Goal: Task Accomplishment & Management: Manage account settings

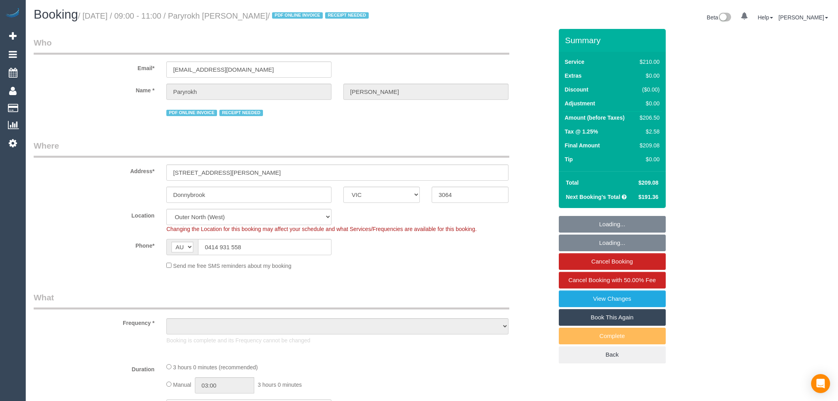
select select "VIC"
select select "string:stripe-pm_1RIkwB2GScqysDRVO7FxyKXl"
select select "object:633"
select select "180"
select select "number:29"
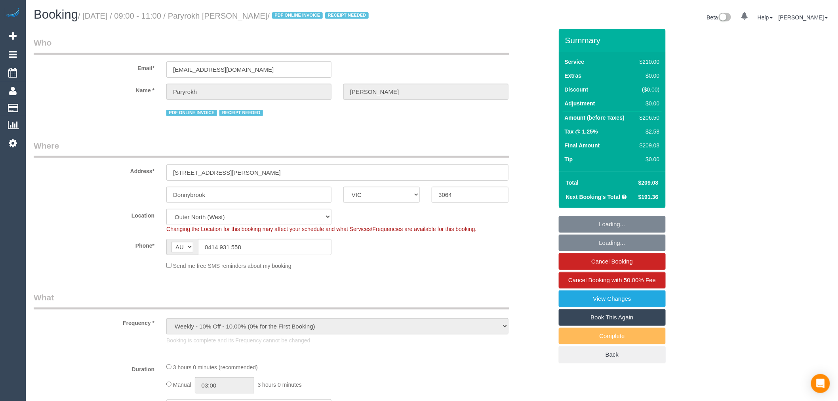
select select "number:14"
select select "number:19"
select select "number:22"
select select "number:34"
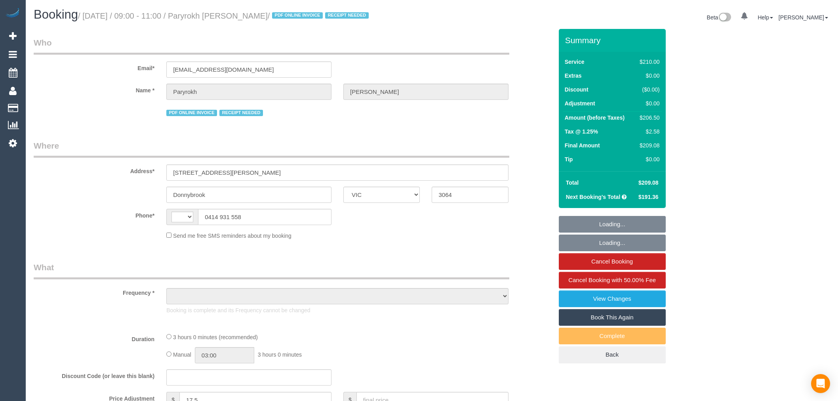
select select "VIC"
select select "string:AU"
select select "number:29"
select select "number:14"
select select "number:19"
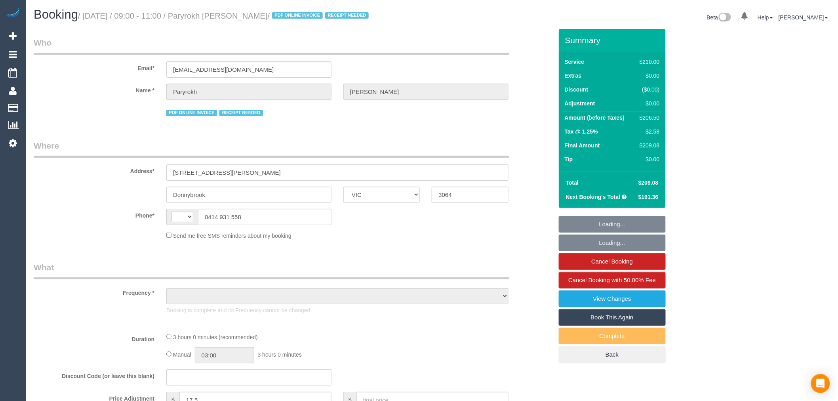
select select "number:22"
select select "number:34"
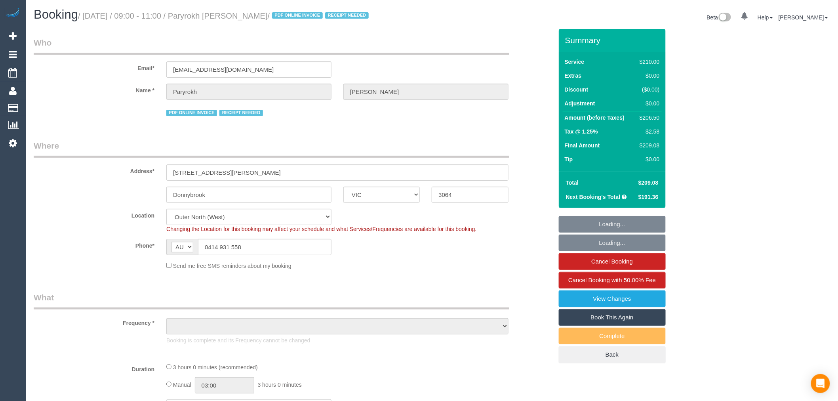
select select "string:stripe-pm_1RIkwB2GScqysDRVO7FxyKXl"
select select "object:758"
select select "180"
select select "object:1344"
select select "VIC"
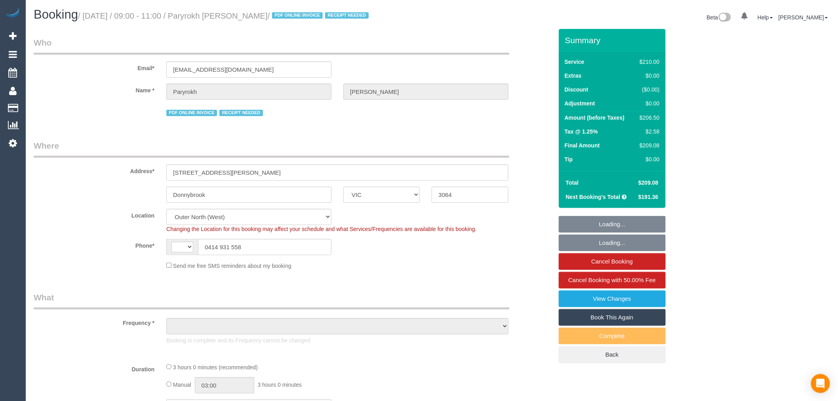
select select "string:AU"
select select "object:612"
select select "string:stripe-pm_1RIkwB2GScqysDRVO7FxyKXl"
select select "180"
select select "number:29"
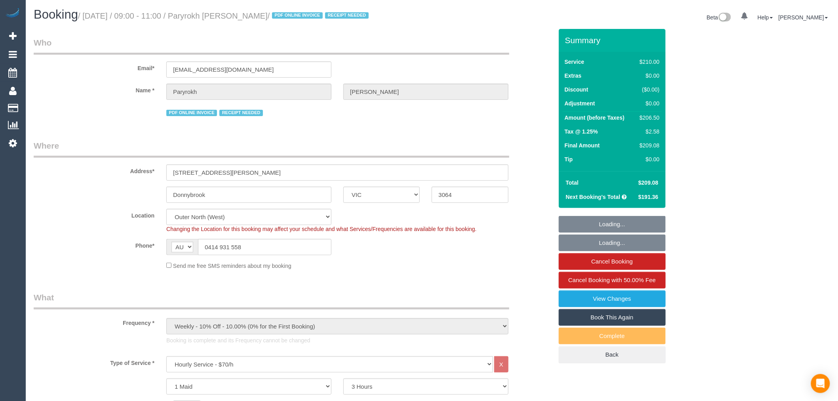
select select "number:14"
select select "number:19"
select select "number:22"
select select "number:34"
select select "object:1325"
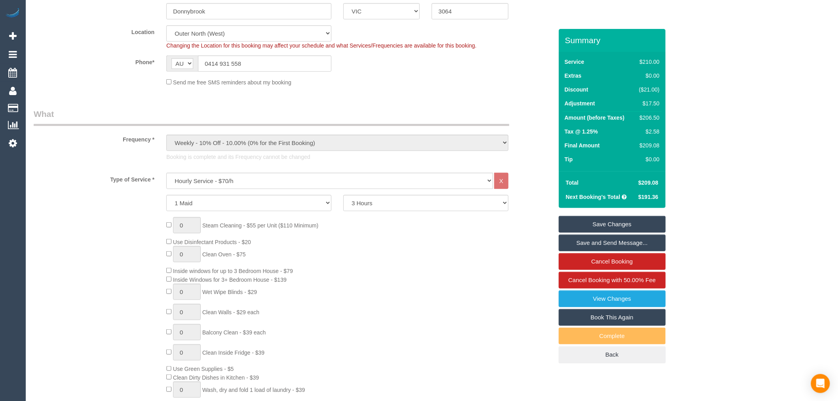
scroll to position [176, 0]
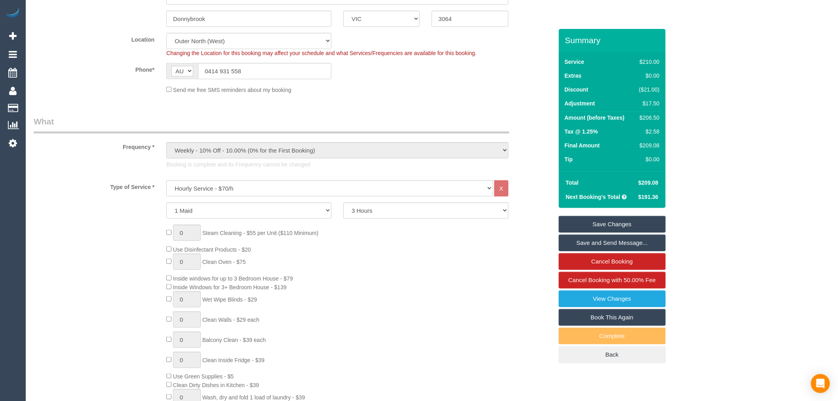
click at [383, 296] on div "0 Steam Cleaning - $55 per Unit ($110 Minimum) Use Disinfectant Products - $20 …" at bounding box center [359, 342] width 398 height 234
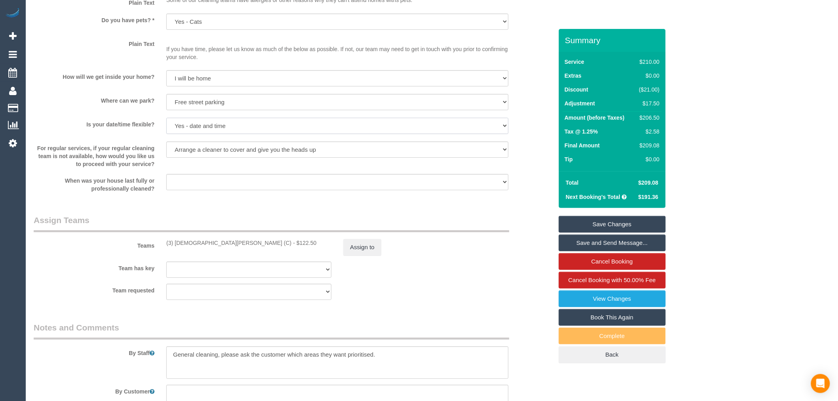
drag, startPoint x: 334, startPoint y: 128, endPoint x: 349, endPoint y: 135, distance: 16.9
click at [349, 134] on select "Yes - date and time Yes - date but not time Yes - time but not date No - No fle…" at bounding box center [337, 126] width 342 height 16
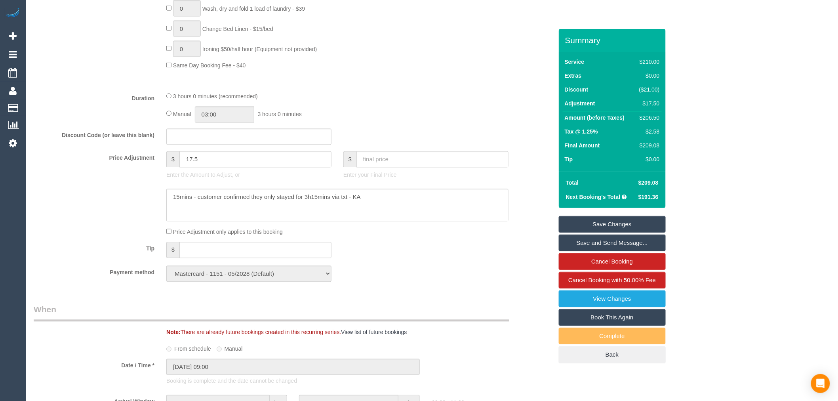
click at [346, 107] on div "3 hours 0 minutes (recommended) Manual 03:00 3 hours 0 minutes" at bounding box center [337, 107] width 354 height 31
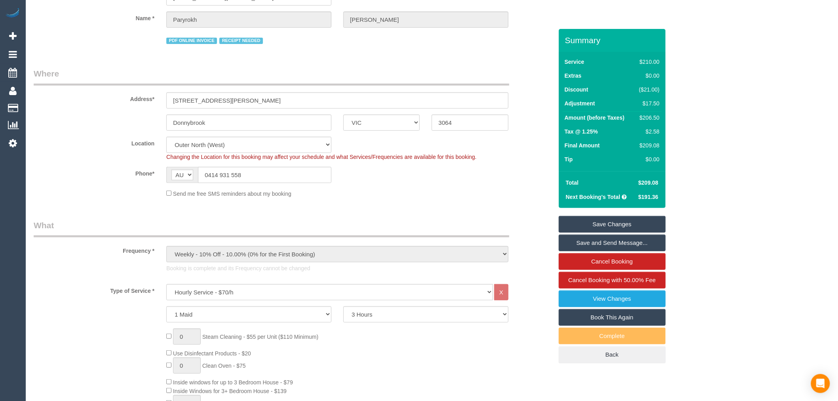
scroll to position [0, 0]
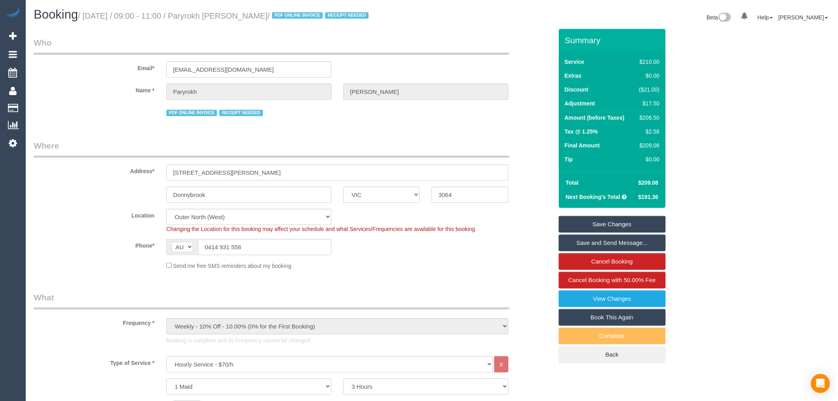
copy small "Paryrokh Ghashghaee"
drag, startPoint x: 297, startPoint y: 14, endPoint x: 219, endPoint y: 15, distance: 78.4
click at [219, 15] on small "/ September 19, 2025 / 09:00 - 11:00 / Paryrokh Ghashghaee / PDF ONLINE INVOICE…" at bounding box center [224, 15] width 293 height 9
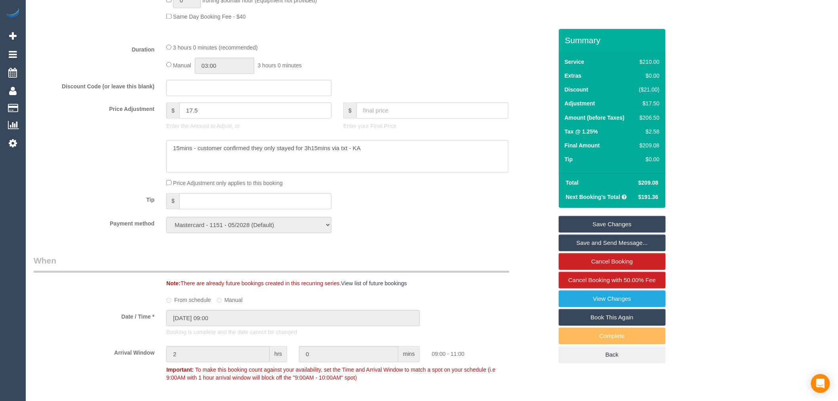
scroll to position [616, 0]
drag, startPoint x: 220, startPoint y: 115, endPoint x: 167, endPoint y: 81, distance: 63.1
click at [153, 109] on div "Price Adjustment $ 17.5 Enter the Amount to Adjust, or $ Enter your Final Price" at bounding box center [293, 116] width 531 height 32
type input "15.75"
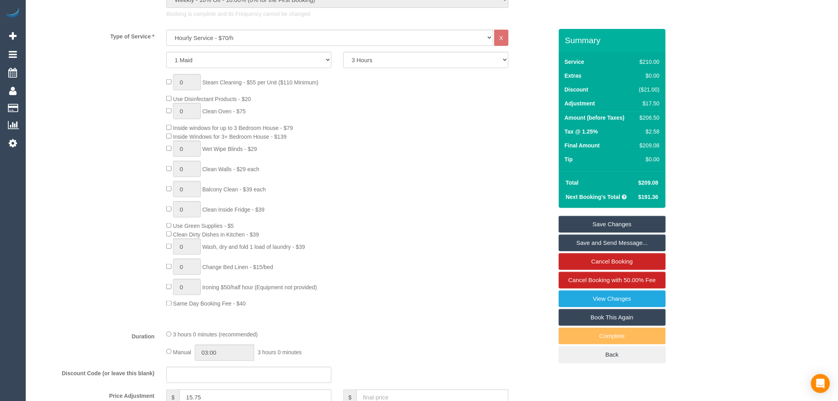
scroll to position [308, 0]
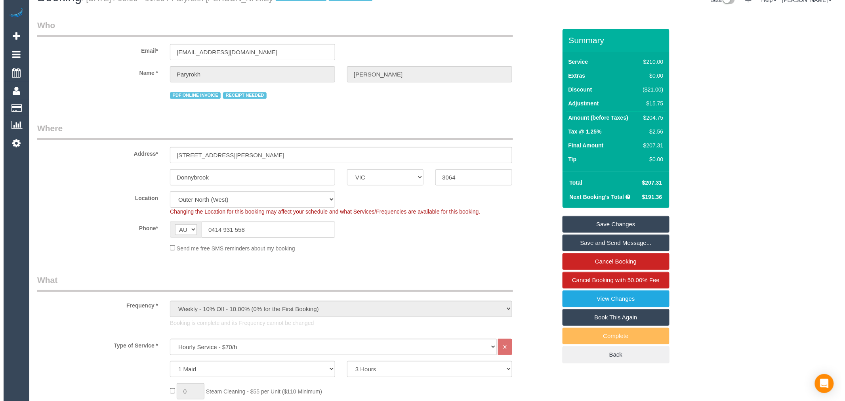
scroll to position [0, 0]
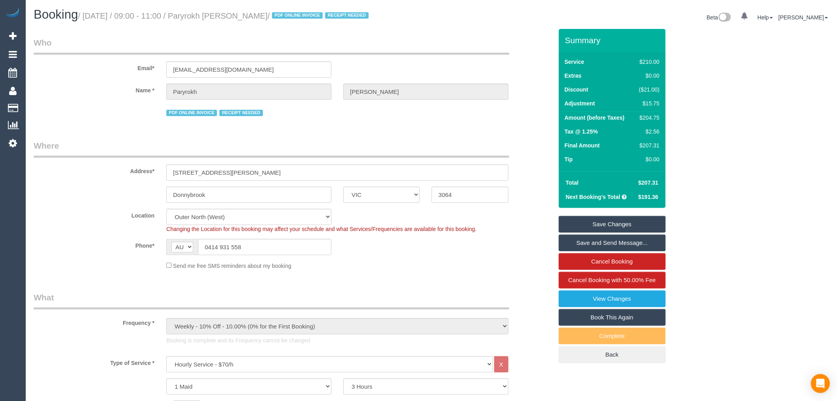
drag, startPoint x: 297, startPoint y: 15, endPoint x: 219, endPoint y: 13, distance: 78.5
click at [219, 13] on small "/ September 19, 2025 / 09:00 - 11:00 / Paryrokh Ghashghaee / PDF ONLINE INVOICE…" at bounding box center [224, 15] width 293 height 9
copy small "Paryrokh Ghashghaee"
click at [618, 303] on link "View Changes" at bounding box center [612, 298] width 107 height 17
click at [11, 152] on link "Settings" at bounding box center [13, 143] width 26 height 18
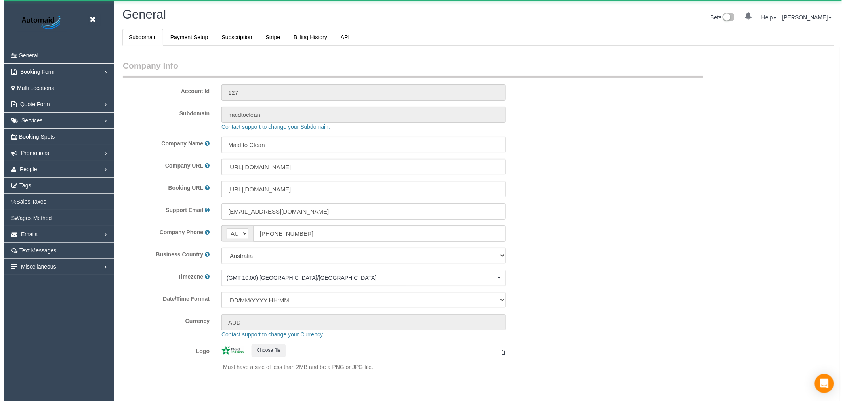
scroll to position [1784, 838]
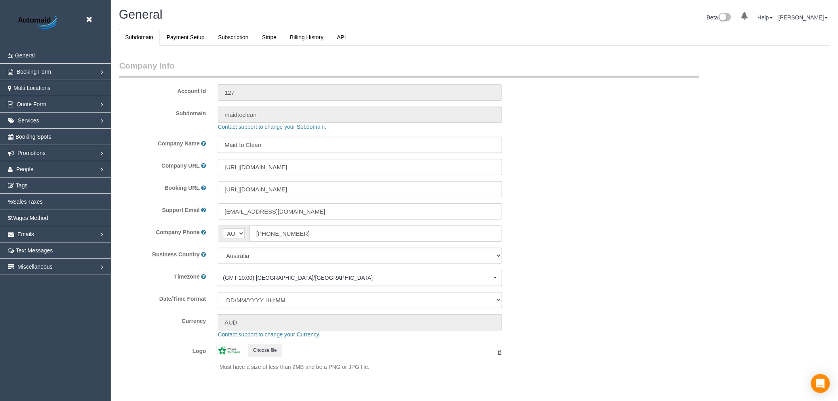
select select "1"
click at [63, 172] on link "People" at bounding box center [55, 169] width 111 height 16
click at [38, 183] on link "Teams" at bounding box center [55, 185] width 111 height 16
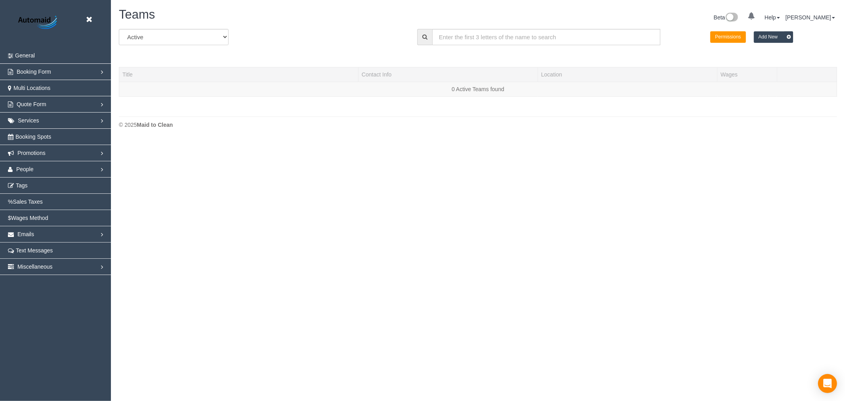
scroll to position [140, 845]
click at [551, 41] on input "text" at bounding box center [546, 37] width 228 height 16
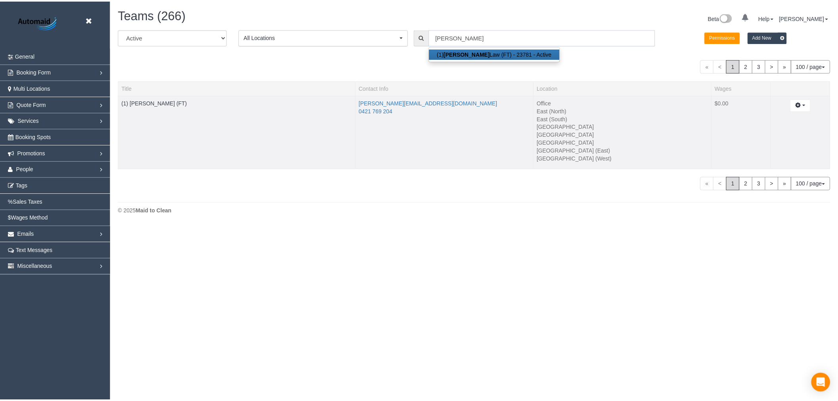
scroll to position [39385, 38767]
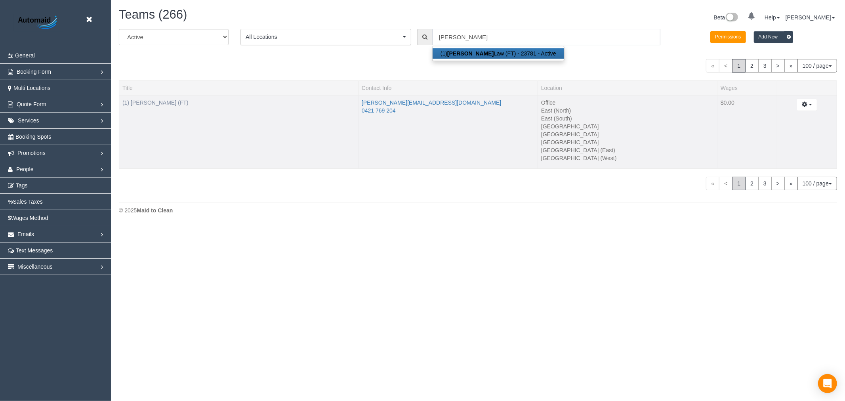
type input "Jeremy"
click at [165, 105] on link "(1) Jeremy Law (FT)" at bounding box center [155, 102] width 66 height 6
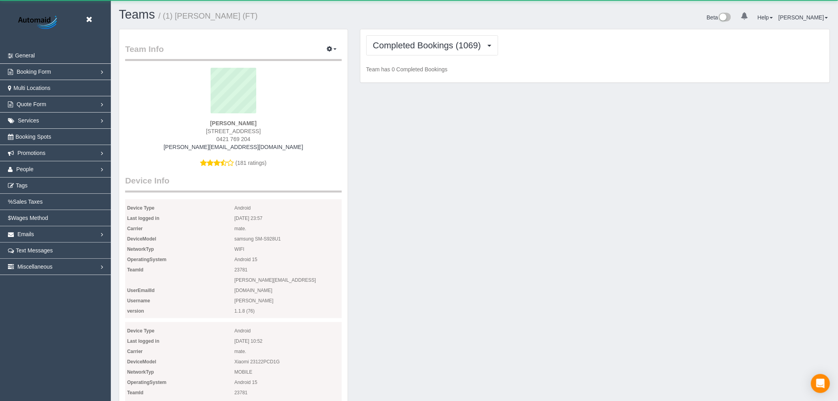
scroll to position [846, 838]
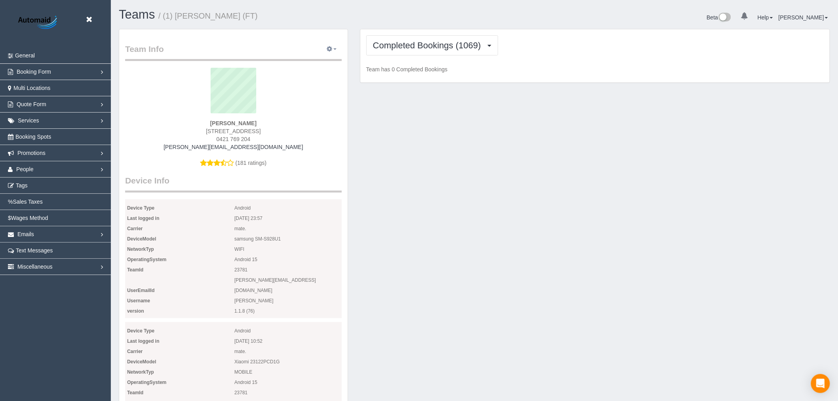
click at [333, 47] on icon "button" at bounding box center [330, 48] width 6 height 5
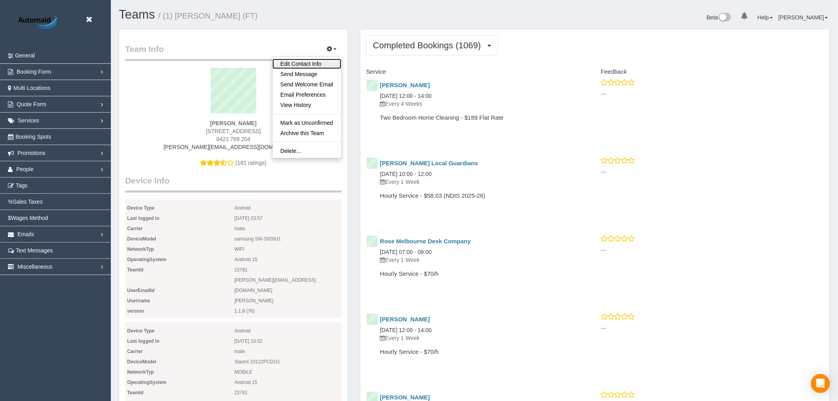
scroll to position [2071, 838]
click at [319, 61] on link "Edit Contact Info" at bounding box center [307, 64] width 69 height 10
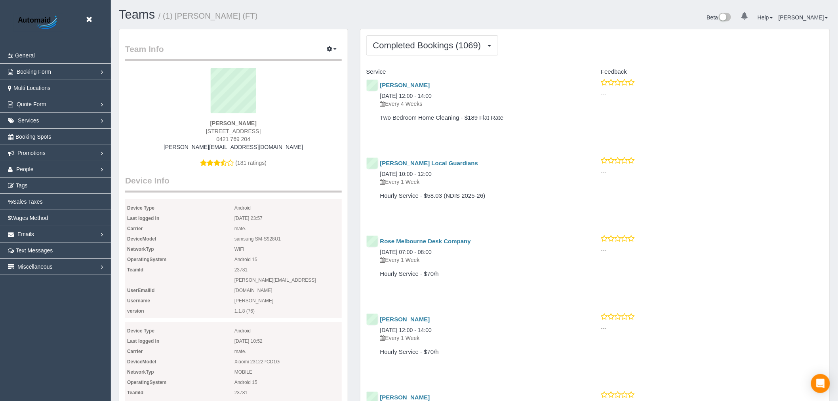
scroll to position [2071, 845]
select select "VIC"
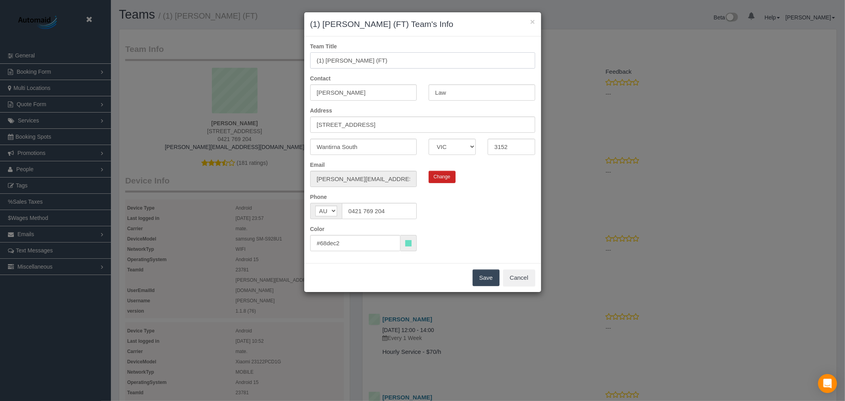
click at [323, 62] on input "(1) Jeremy Law (FT)" at bounding box center [422, 60] width 225 height 16
click at [369, 61] on input "(3) Jeremy Law (FT)" at bounding box center [422, 60] width 225 height 16
type input "(3) Jeremy Law (Ca)"
click at [488, 279] on button "Save" at bounding box center [486, 277] width 27 height 17
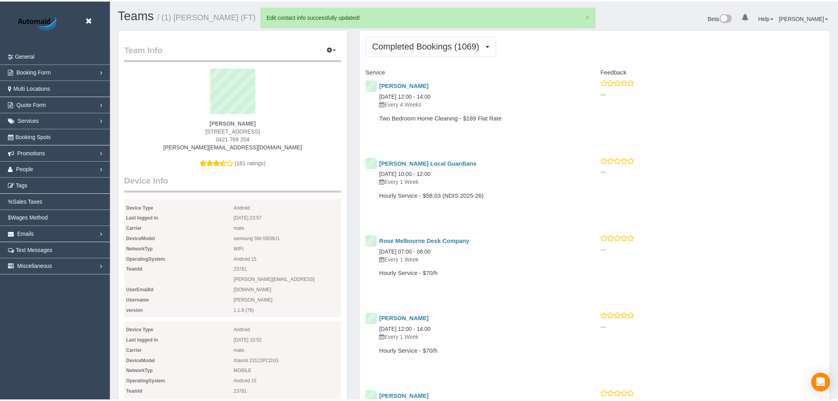
scroll to position [37541, 38773]
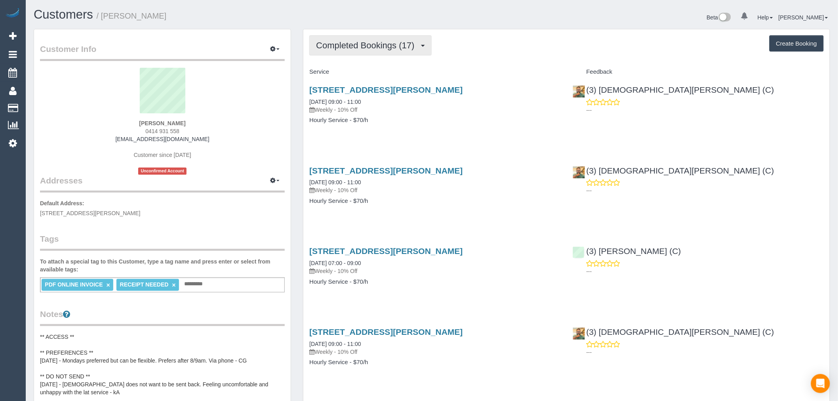
click at [406, 41] on span "Completed Bookings (17)" at bounding box center [367, 45] width 102 height 10
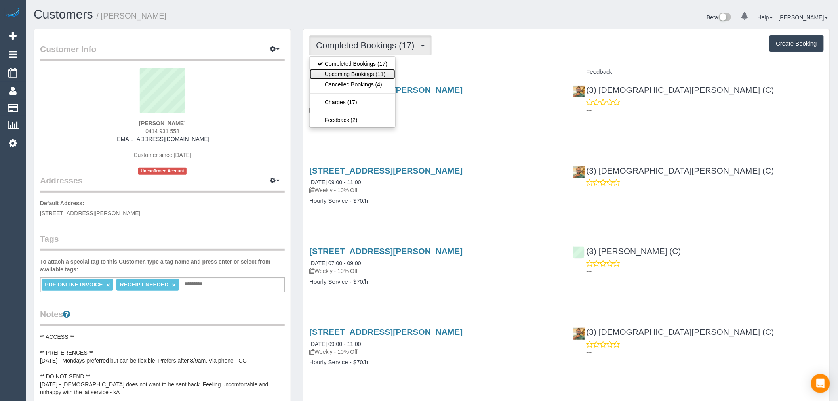
click at [351, 71] on link "Upcoming Bookings (11)" at bounding box center [353, 74] width 86 height 10
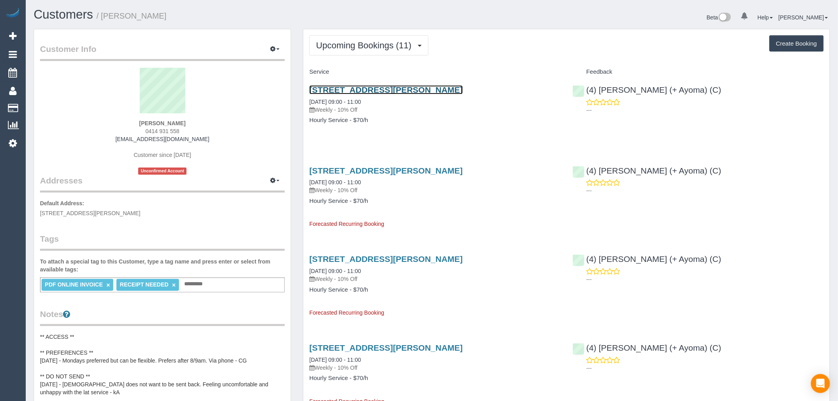
click at [390, 92] on link "16 Viola Street, Donnybrook, VIC 3064" at bounding box center [385, 89] width 153 height 9
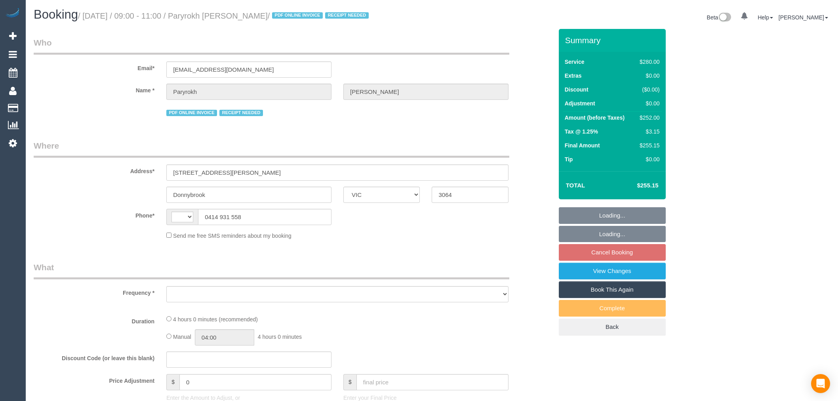
select select "VIC"
select select "string:AU"
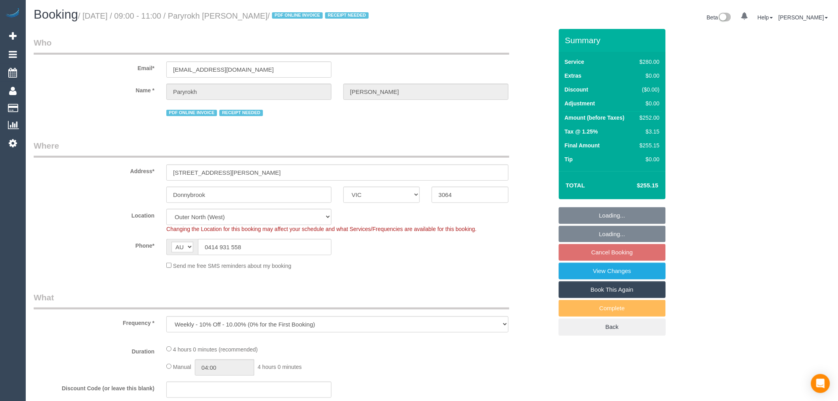
select select "object:569"
select select "string:stripe-pm_1RIkwB2GScqysDRVO7FxyKXl"
select select "240"
select select "number:29"
select select "number:14"
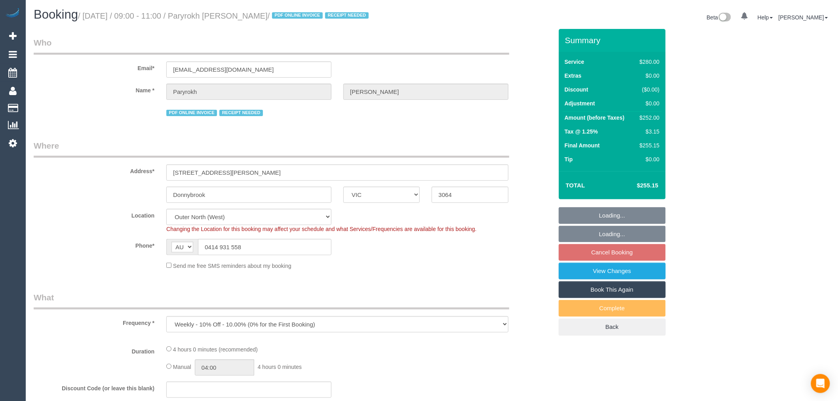
select select "number:19"
select select "number:22"
select select "number:34"
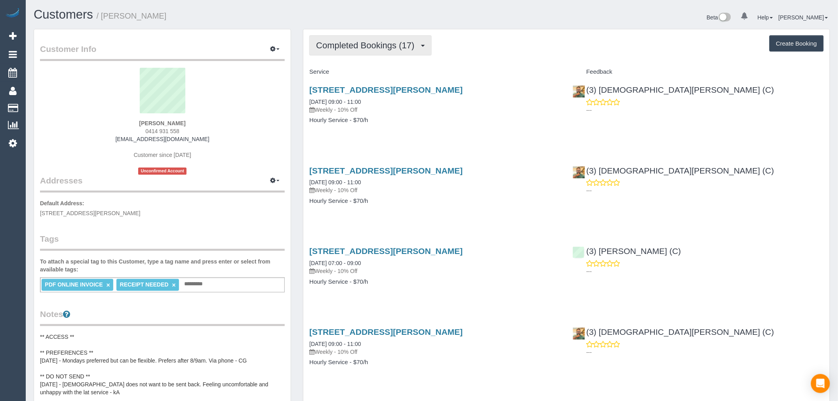
click at [398, 45] on span "Completed Bookings (17)" at bounding box center [367, 45] width 102 height 10
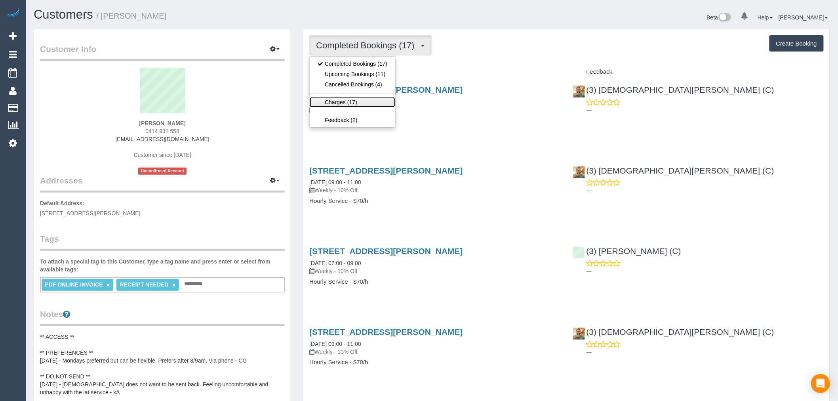
click at [372, 101] on link "Charges (17)" at bounding box center [353, 102] width 86 height 10
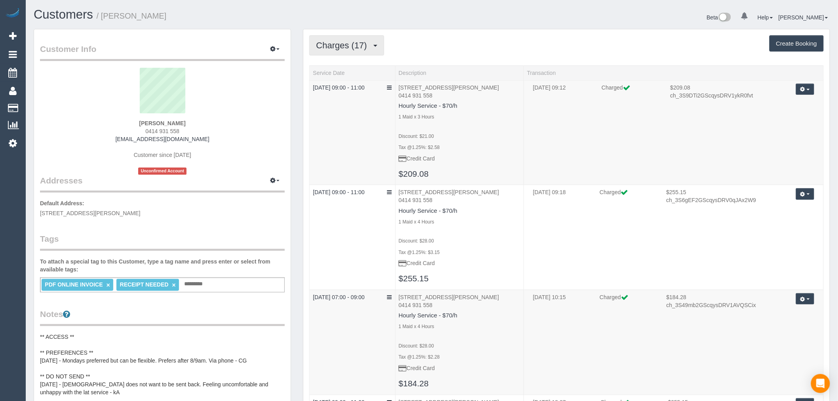
click at [348, 42] on span "Charges (17)" at bounding box center [343, 45] width 55 height 10
click at [365, 57] on ul "Completed Bookings (17) Upcoming Bookings (11) Cancelled Bookings (4) Charges (…" at bounding box center [352, 91] width 86 height 71
click at [368, 52] on button "Charges (17)" at bounding box center [346, 45] width 75 height 20
click at [373, 68] on link "Completed Bookings (17)" at bounding box center [353, 64] width 86 height 10
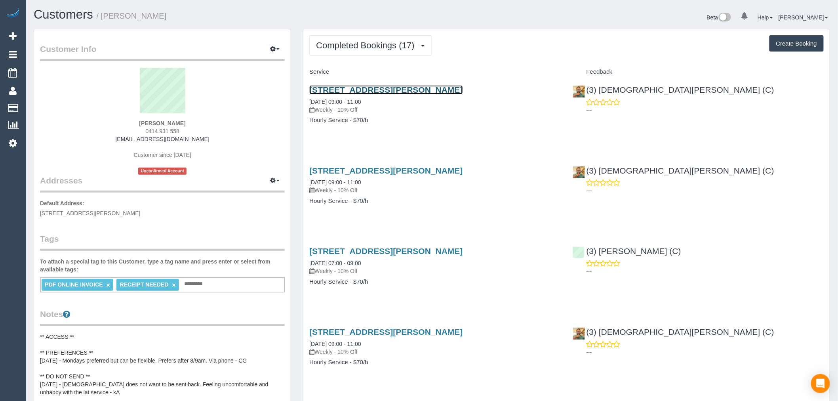
click at [425, 85] on link "16 Viola Street, Donnybrook, VIC 3064" at bounding box center [385, 89] width 153 height 9
click at [496, 75] on h4 "Service" at bounding box center [434, 72] width 251 height 7
click at [387, 36] on button "Completed Bookings (17)" at bounding box center [370, 45] width 122 height 20
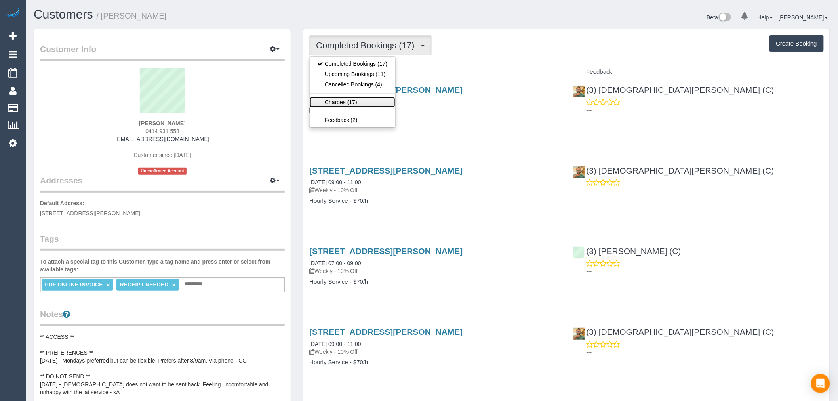
drag, startPoint x: 355, startPoint y: 104, endPoint x: 363, endPoint y: 105, distance: 7.9
click at [355, 104] on link "Charges (17)" at bounding box center [353, 102] width 86 height 10
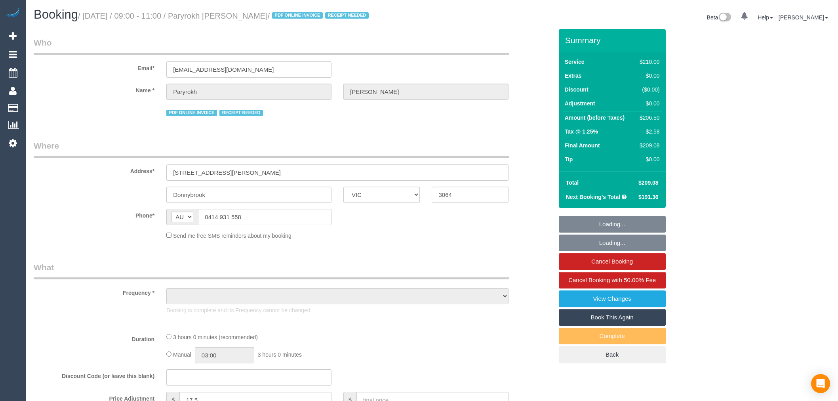
select select "VIC"
select select "string:stripe-pm_1RIkwB2GScqysDRVO7FxyKXl"
select select "number:29"
select select "number:14"
select select "number:19"
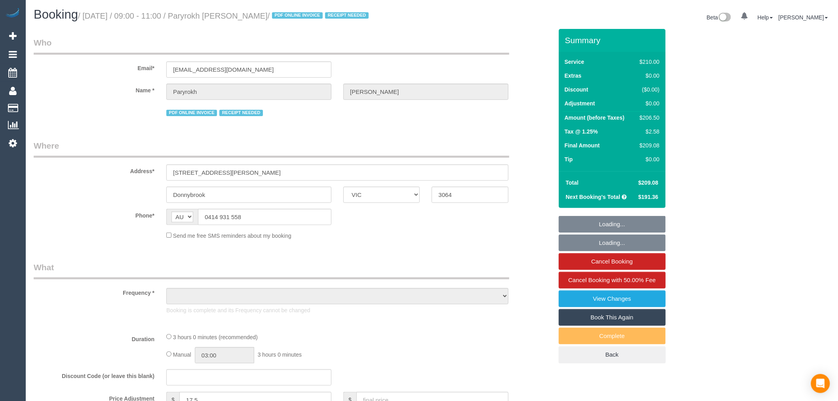
select select "number:22"
select select "number:34"
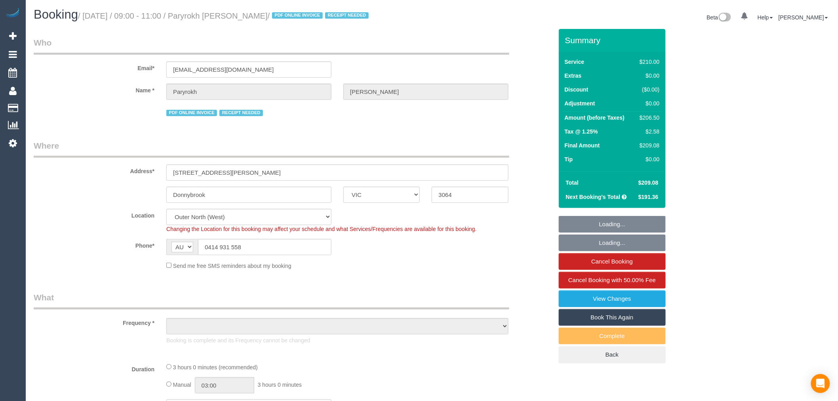
select select "object:1341"
select select "180"
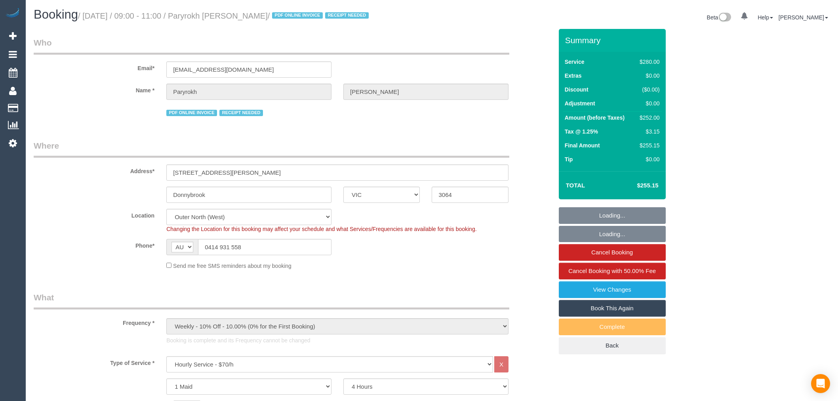
select select "VIC"
select select "240"
select select "number:29"
select select "number:14"
select select "number:19"
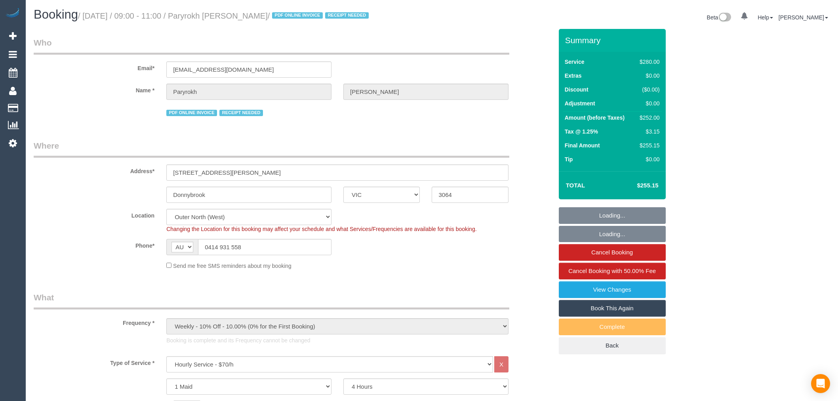
select select "number:22"
select select "number:34"
select select "string:stripe-pm_1RIkwB2GScqysDRVO7FxyKXl"
select select "object:1284"
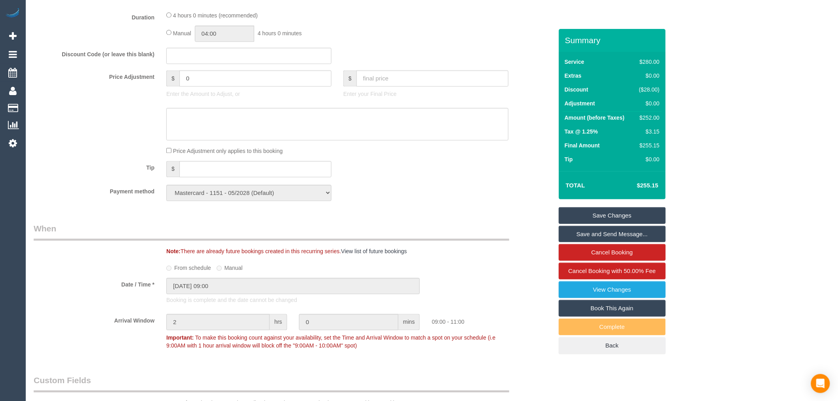
scroll to position [643, 0]
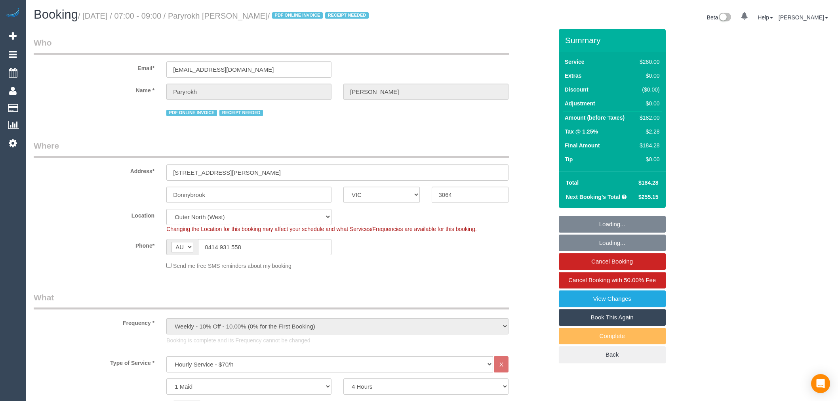
select select "VIC"
select select "240"
select select "number:29"
select select "number:14"
select select "number:19"
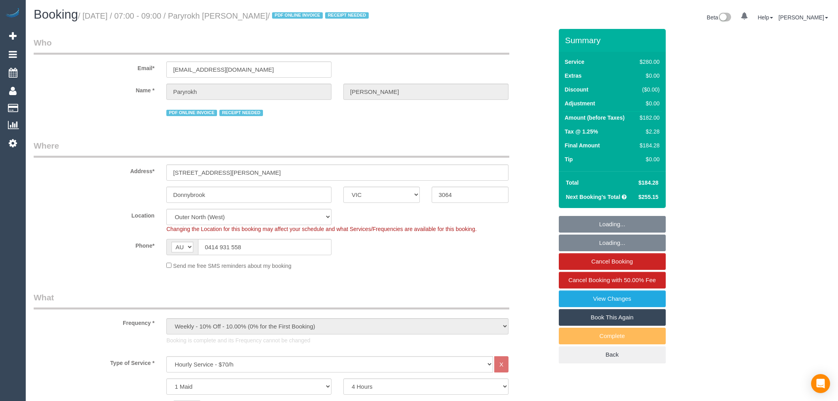
select select "number:22"
select select "number:34"
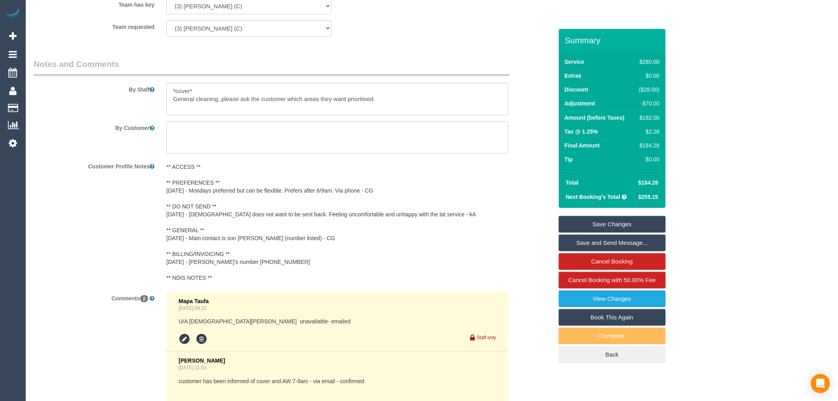
scroll to position [1450, 0]
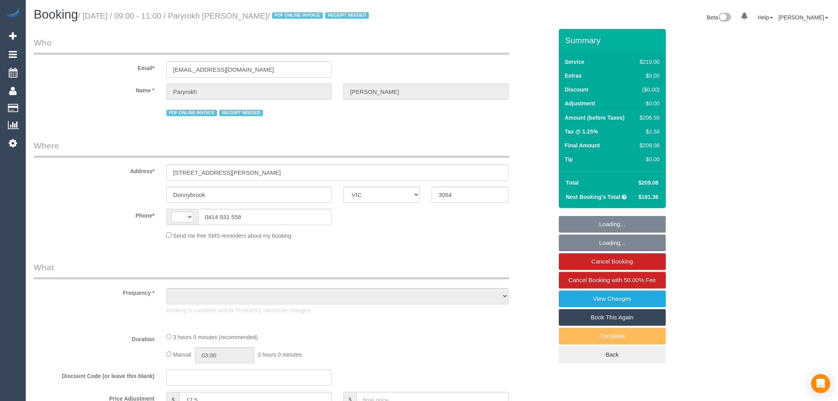
select select "VIC"
select select "string:AU"
select select "string:stripe-pm_1RIkwB2GScqysDRVO7FxyKXl"
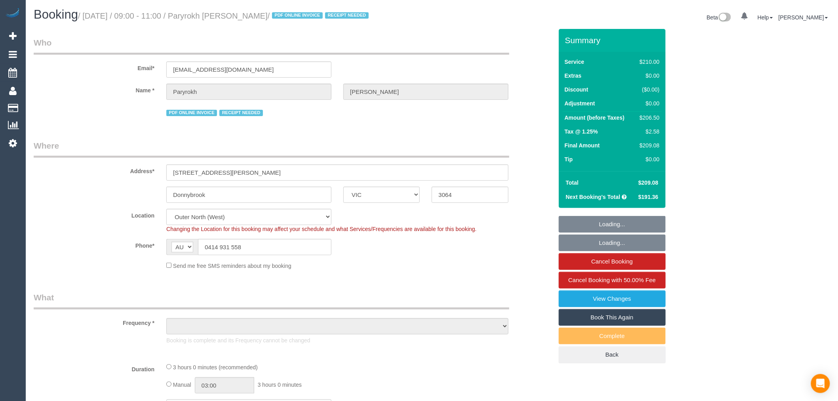
select select "object:612"
select select "180"
select select "number:29"
select select "number:14"
select select "number:19"
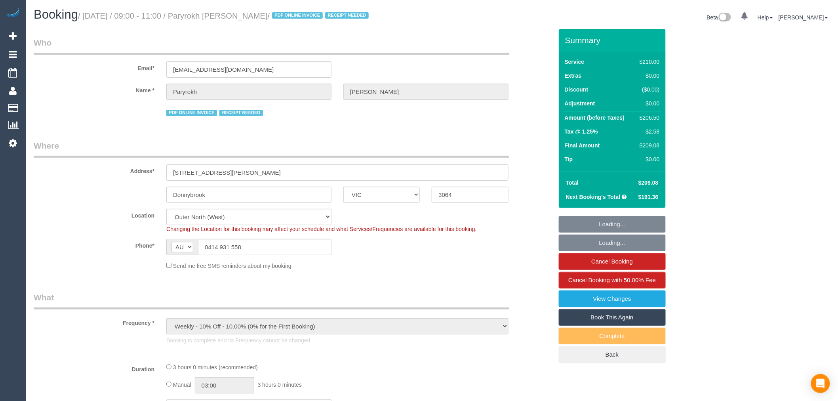
select select "number:22"
select select "number:34"
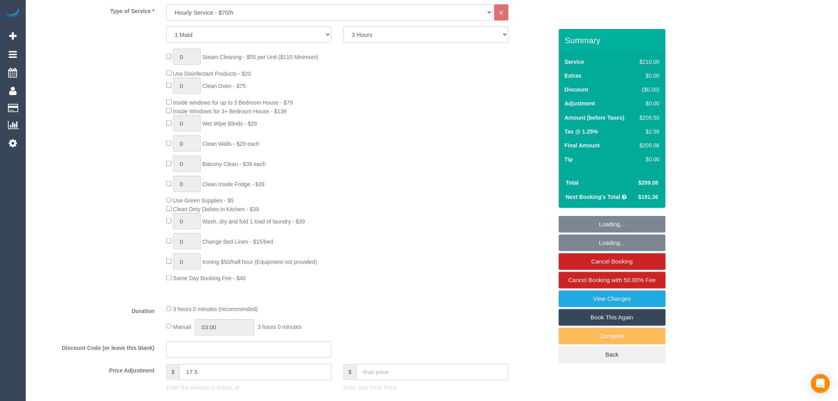
select select "object:1347"
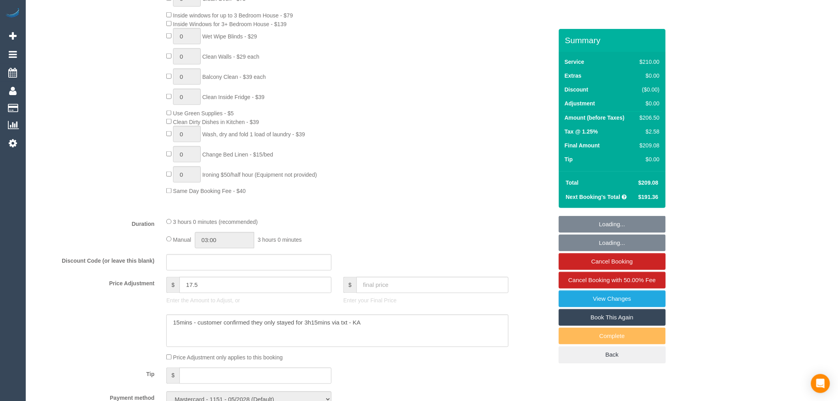
scroll to position [440, 0]
drag, startPoint x: 216, startPoint y: 290, endPoint x: 132, endPoint y: 292, distance: 84.4
click at [132, 292] on div "Price Adjustment $ 17.5 Enter the Amount to Adjust, or $ Enter your Final Price" at bounding box center [293, 292] width 531 height 32
type input "15.75"
click at [400, 185] on div "0 Steam Cleaning - $55 per Unit ($110 Minimum) Use Disinfectant Products - $20 …" at bounding box center [359, 77] width 398 height 234
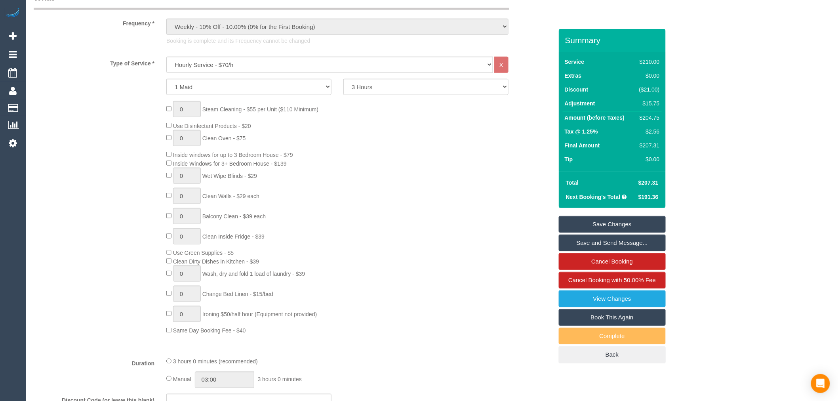
scroll to position [220, 0]
